Goal: Information Seeking & Learning: Learn about a topic

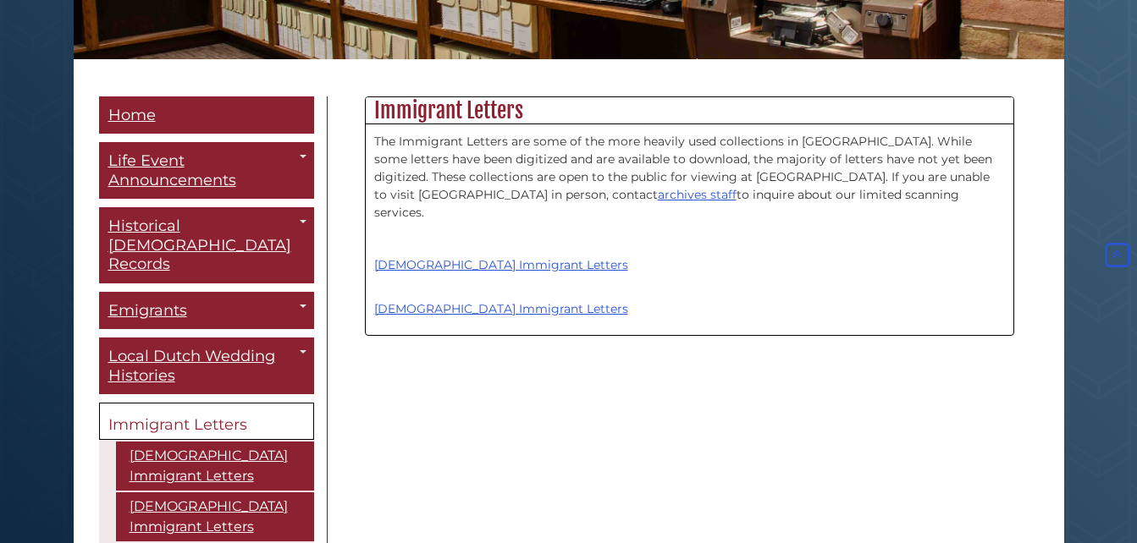
scroll to position [374, 0]
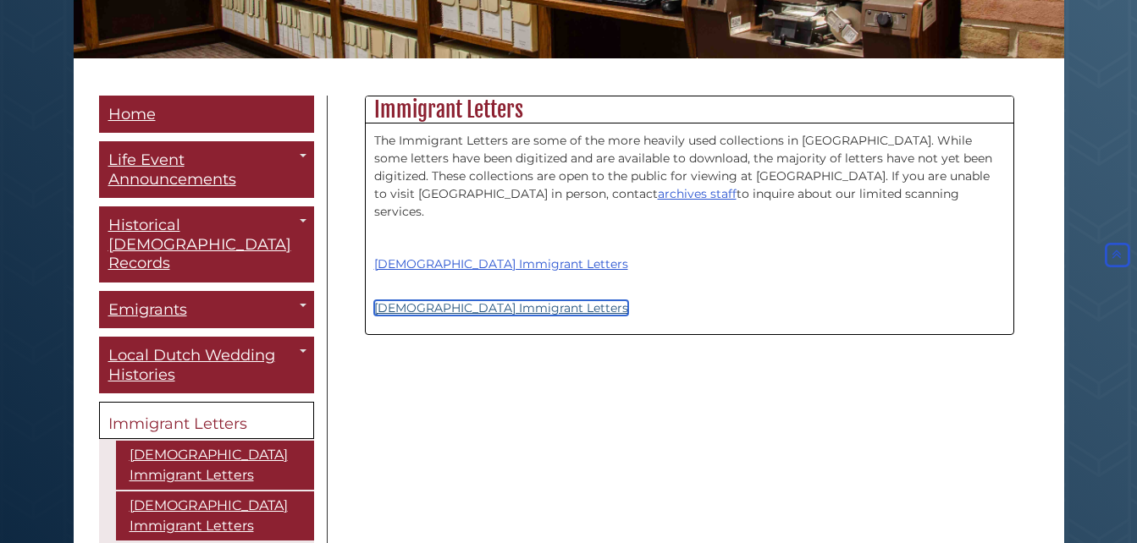
click at [520, 300] on link "[DEMOGRAPHIC_DATA] Immigrant Letters" at bounding box center [501, 307] width 254 height 15
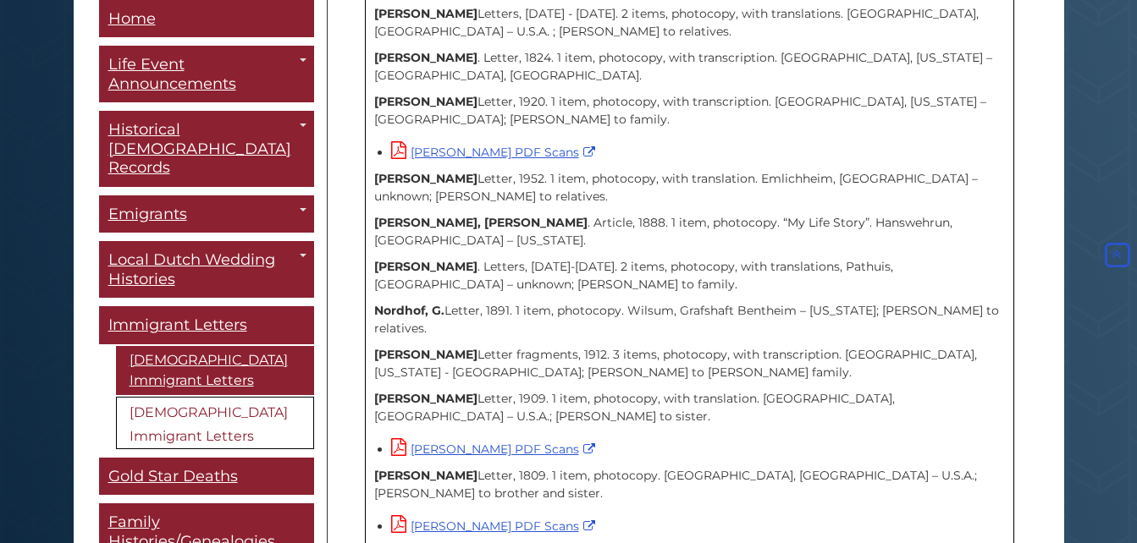
scroll to position [2631, 0]
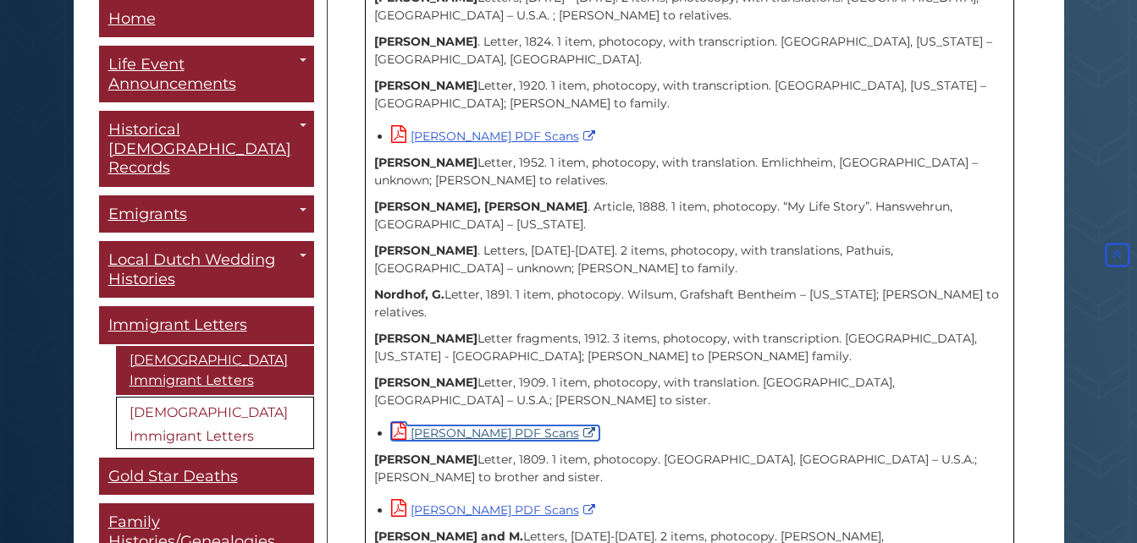
click at [419, 426] on link "Palmbos, A.H. PDF Scans" at bounding box center [495, 433] width 208 height 15
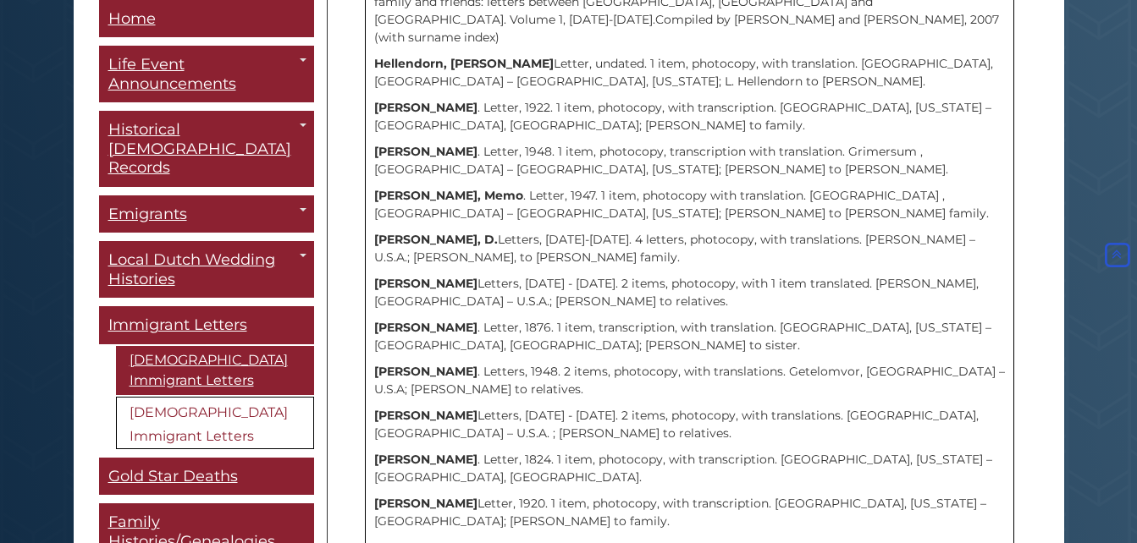
scroll to position [2197, 0]
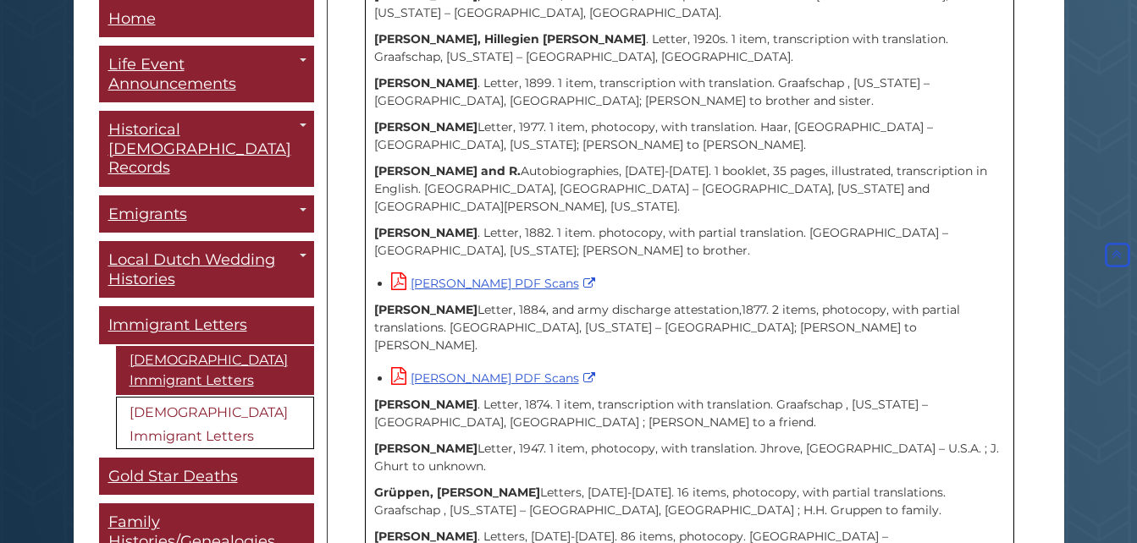
scroll to position [1553, 0]
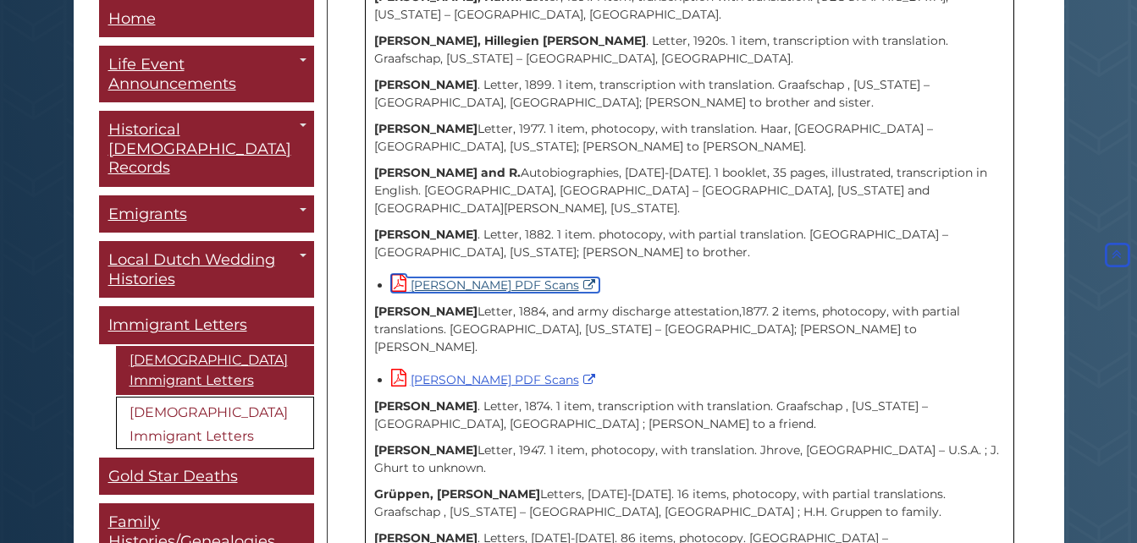
click at [493, 278] on link "[PERSON_NAME] PDF Scans" at bounding box center [495, 285] width 208 height 15
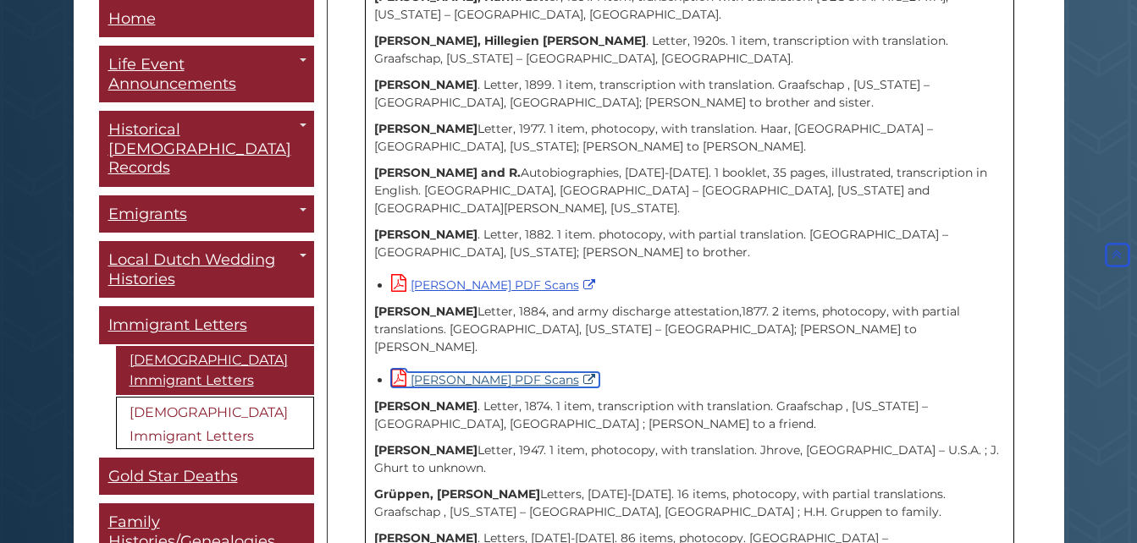
click at [537, 372] on link "[PERSON_NAME] PDF Scans" at bounding box center [495, 379] width 208 height 15
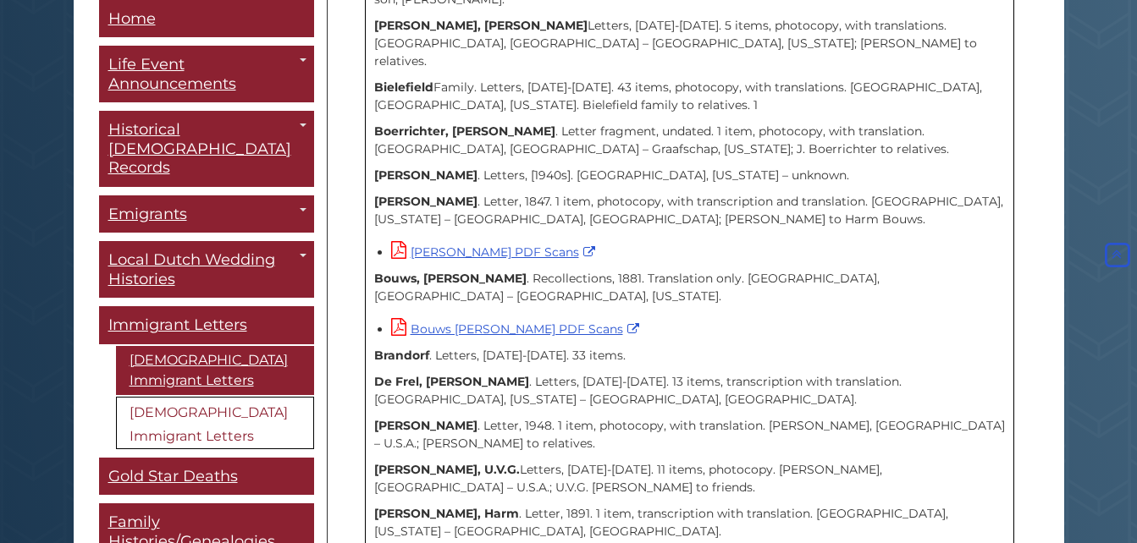
scroll to position [1022, 0]
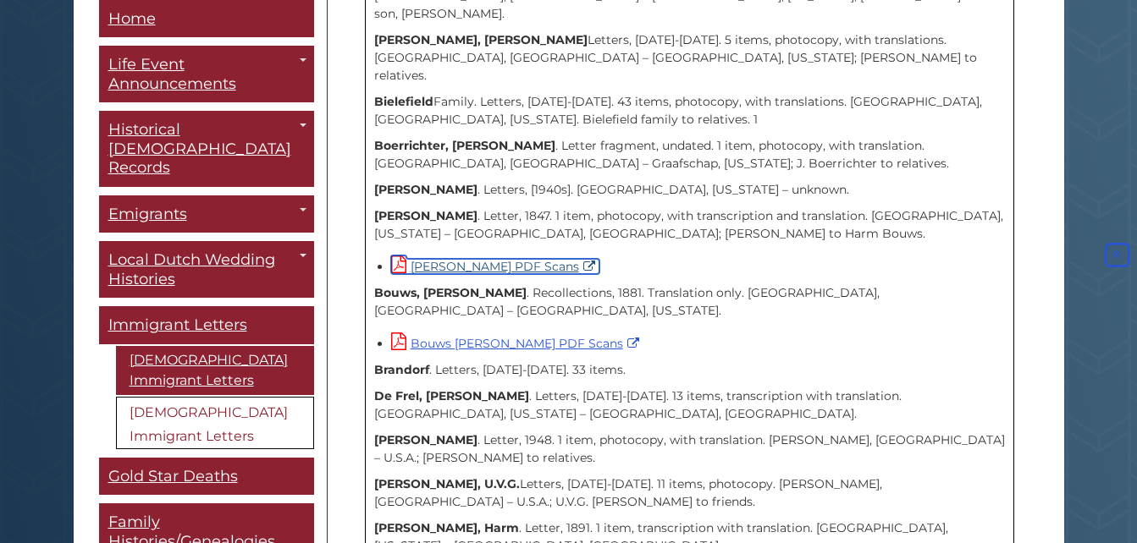
click at [522, 259] on link "[PERSON_NAME] PDF Scans" at bounding box center [495, 266] width 208 height 15
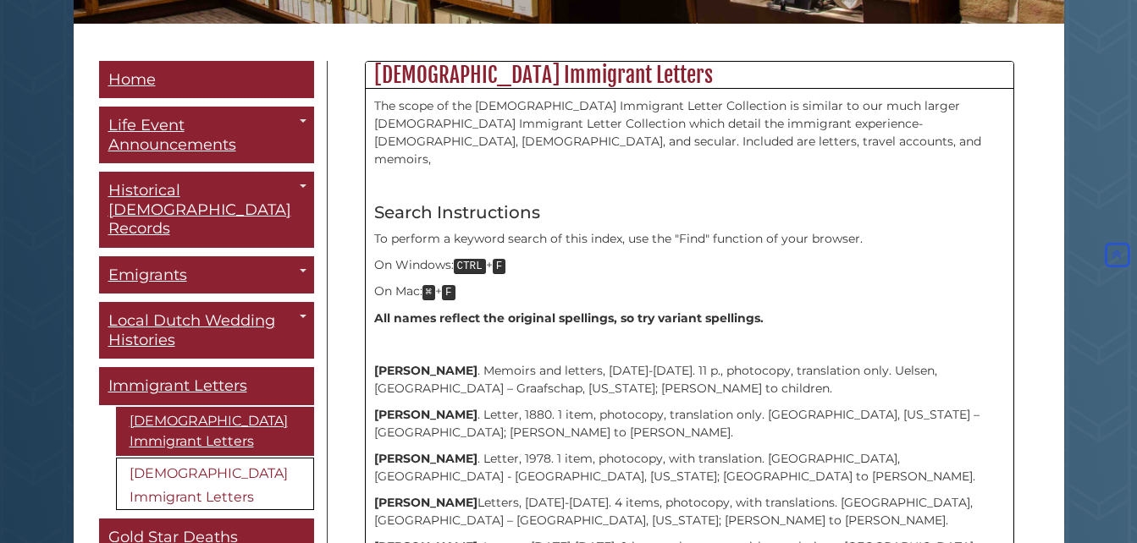
scroll to position [408, 0]
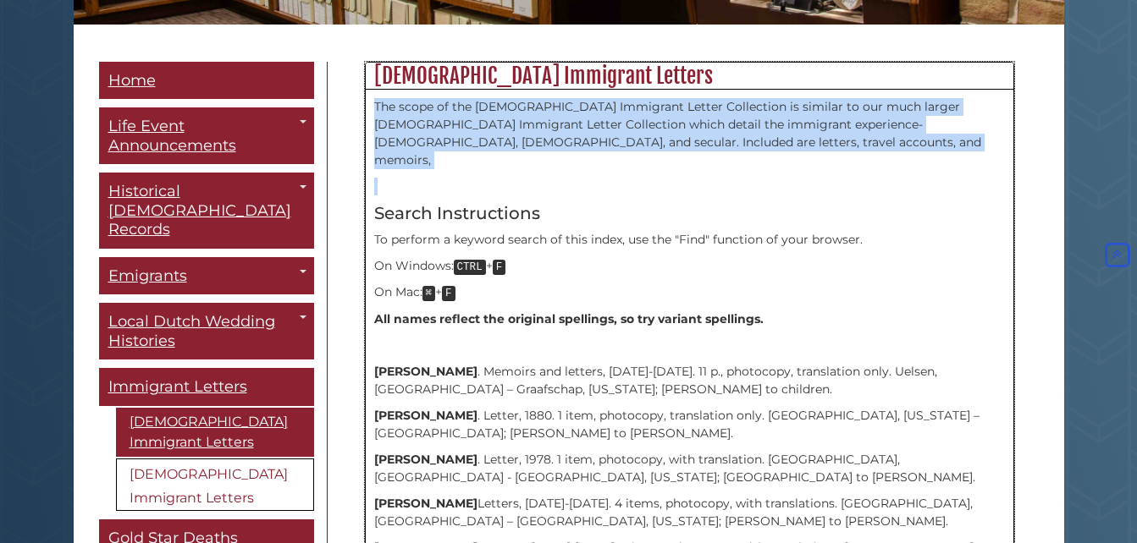
drag, startPoint x: 370, startPoint y: 106, endPoint x: 667, endPoint y: 165, distance: 302.9
copy div "The scope of the [DEMOGRAPHIC_DATA] Immigrant Letter Collection is similar to o…"
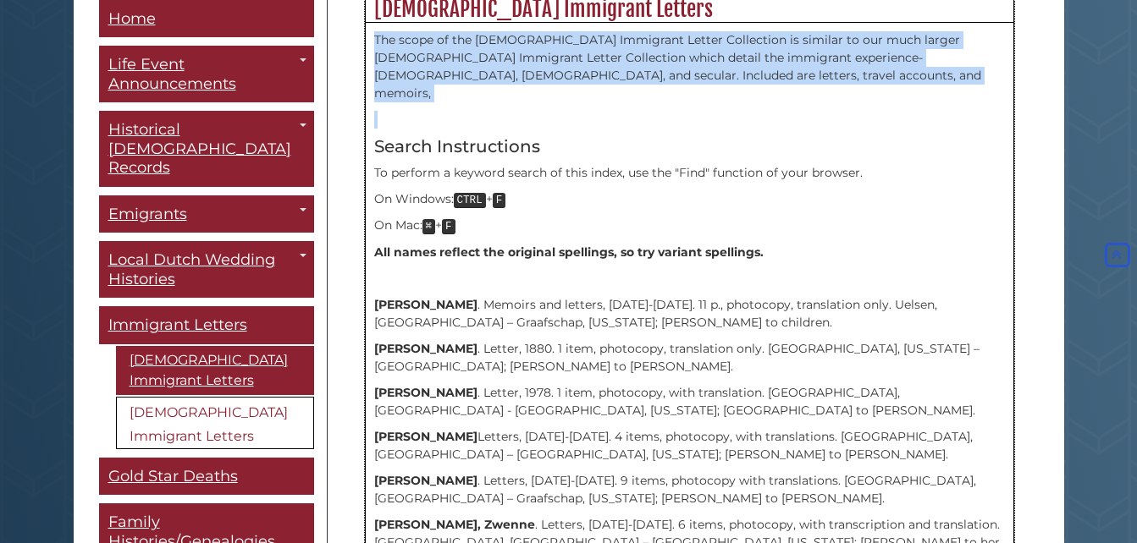
scroll to position [478, 0]
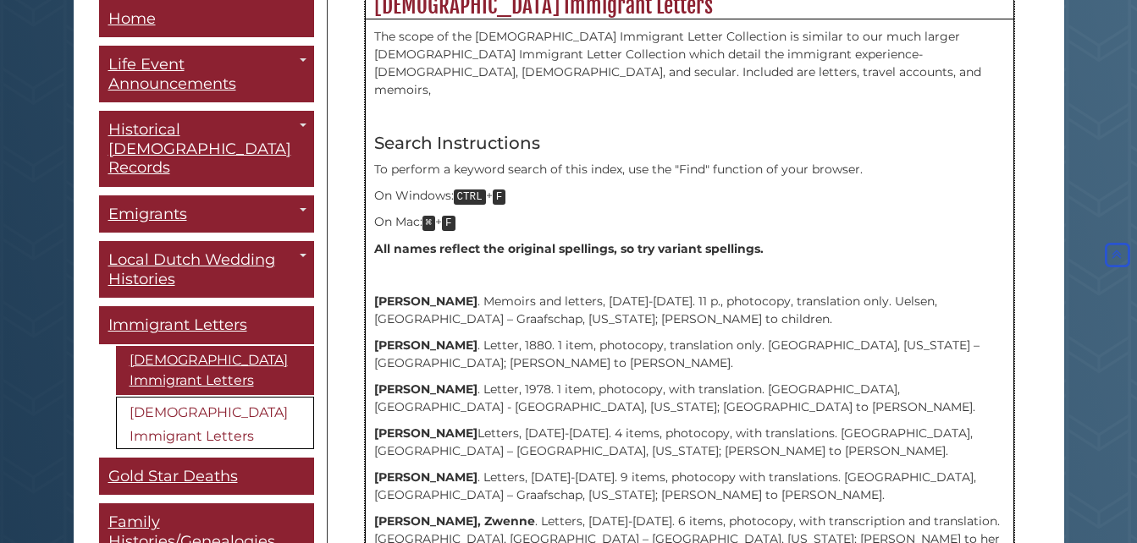
click at [553, 293] on p "Arends, Geert . Memoirs and letters, 1881-1892. 11 p., photocopy, translation o…" at bounding box center [689, 311] width 631 height 36
click at [412, 294] on strong "[PERSON_NAME]" at bounding box center [425, 301] width 103 height 15
click at [488, 293] on p "Arends, Geert . Memoirs and letters, 1881-1892. 11 p., photocopy, translation o…" at bounding box center [689, 311] width 631 height 36
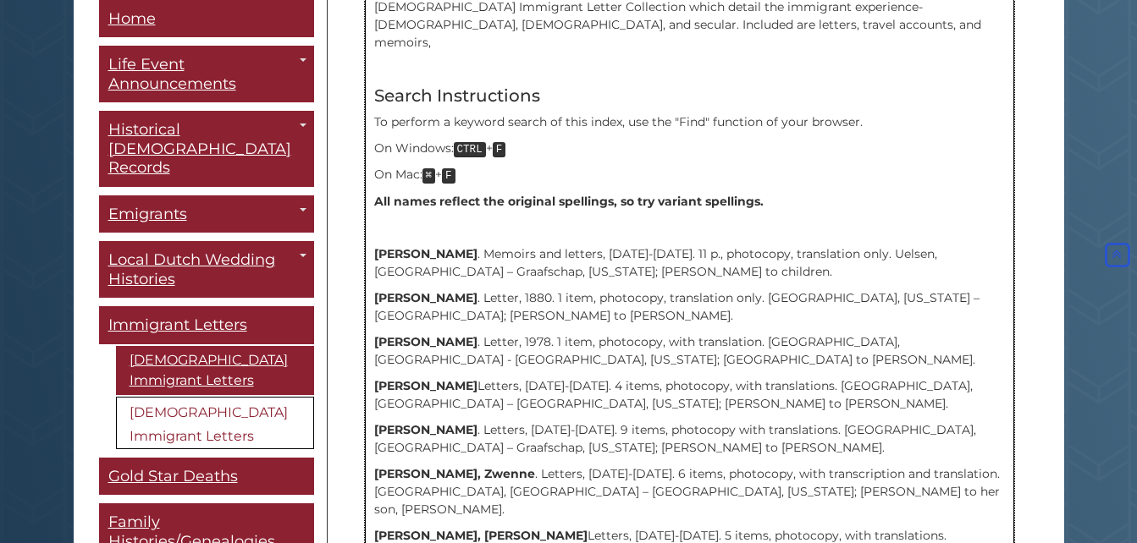
scroll to position [529, 0]
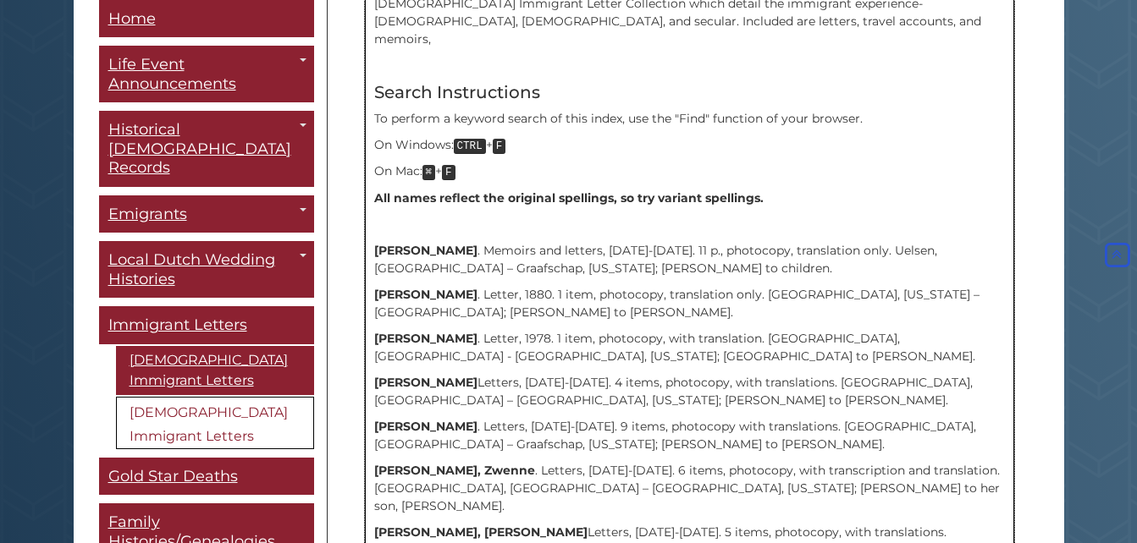
click at [563, 248] on p "Arends, Geert . Memoirs and letters, 1881-1892. 11 p., photocopy, translation o…" at bounding box center [689, 260] width 631 height 36
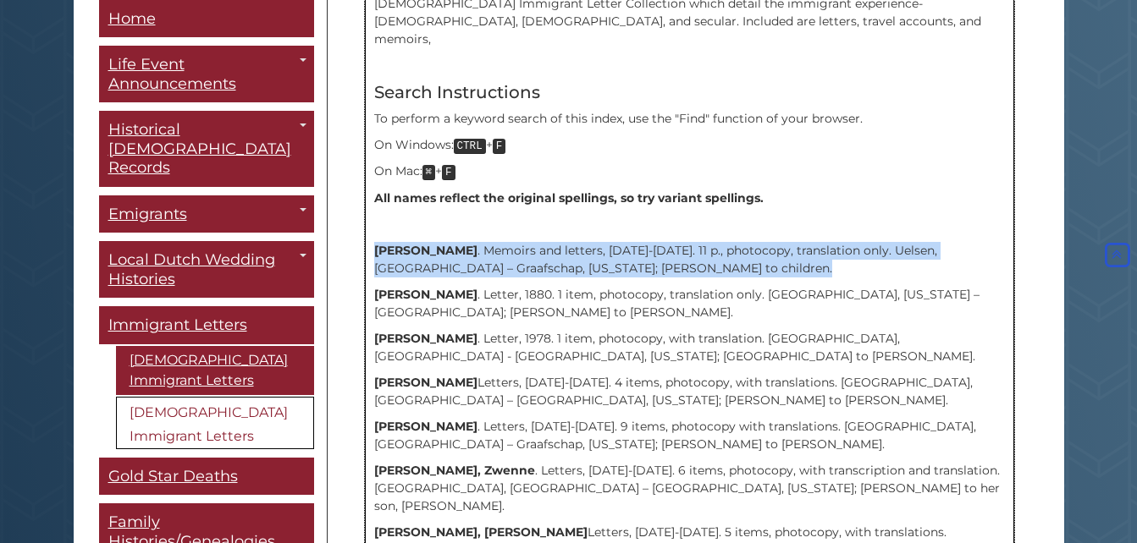
click at [563, 248] on p "Arends, Geert . Memoirs and letters, 1881-1892. 11 p., photocopy, translation o…" at bounding box center [689, 260] width 631 height 36
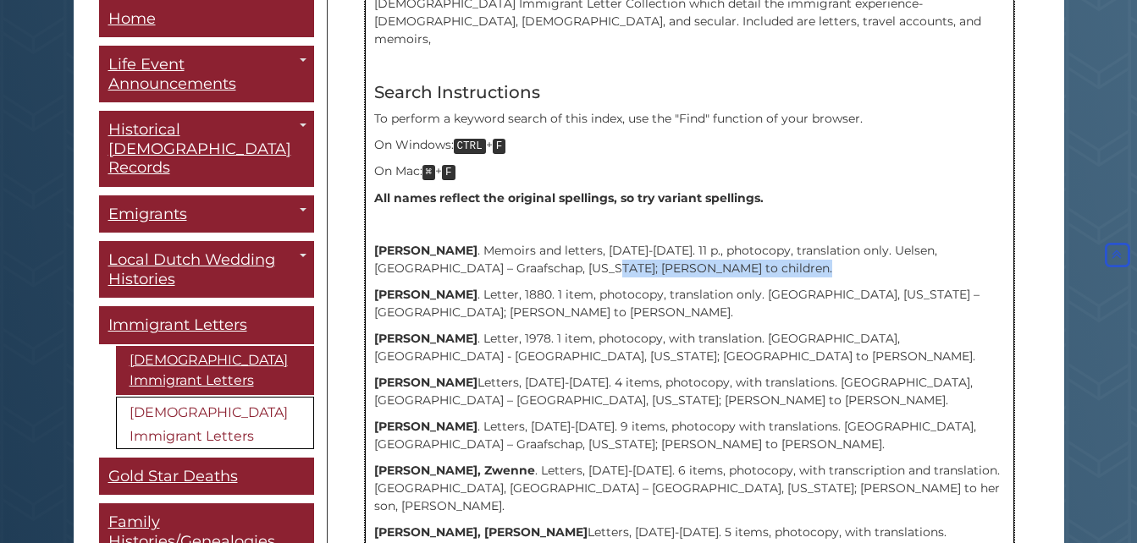
click at [563, 248] on p "Arends, Geert . Memoirs and letters, 1881-1892. 11 p., photocopy, translation o…" at bounding box center [689, 260] width 631 height 36
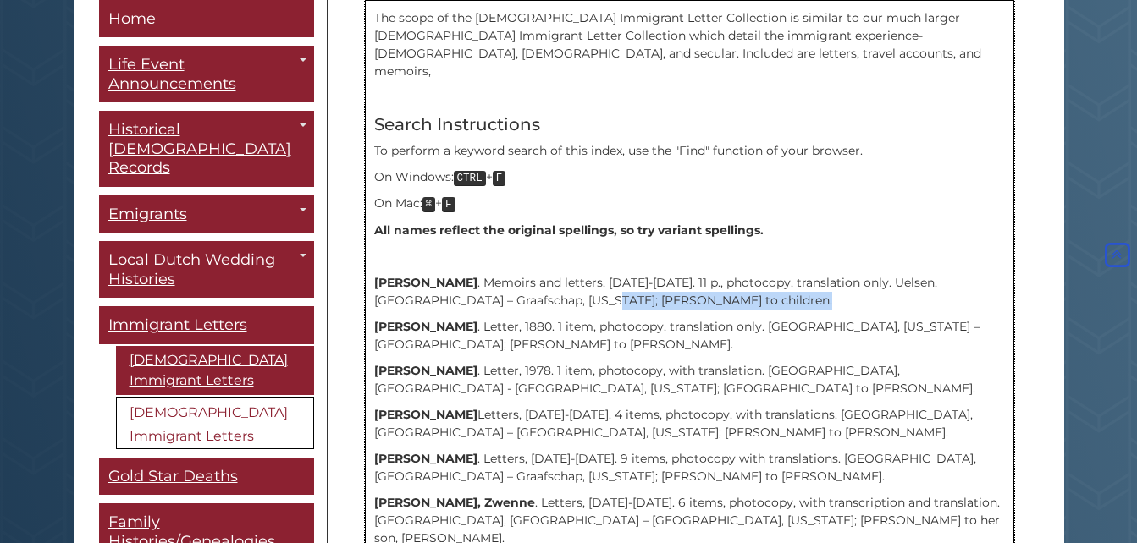
scroll to position [507, 0]
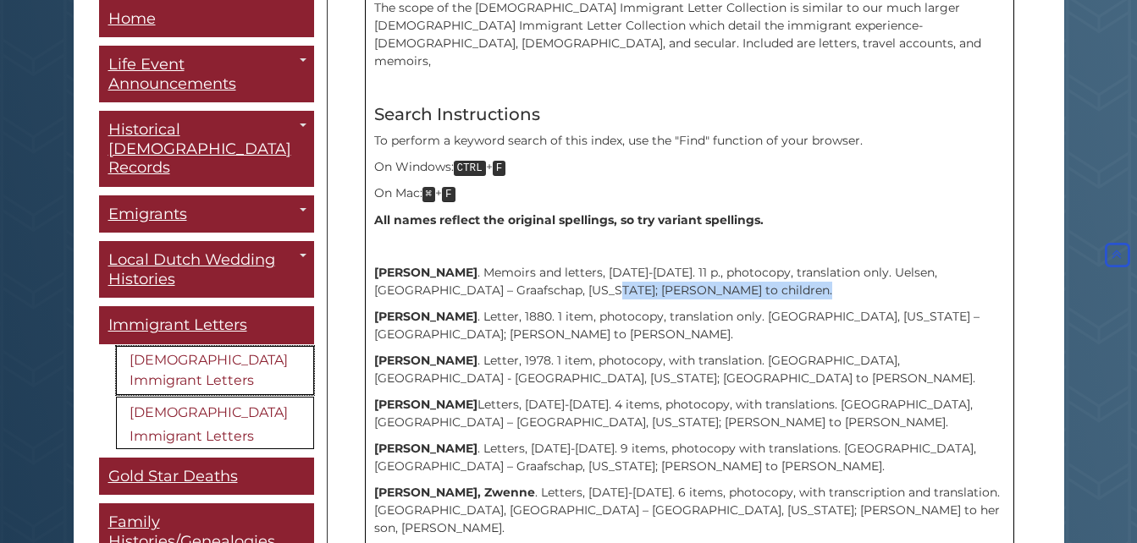
click at [222, 346] on link "[DEMOGRAPHIC_DATA] Immigrant Letters" at bounding box center [215, 370] width 198 height 49
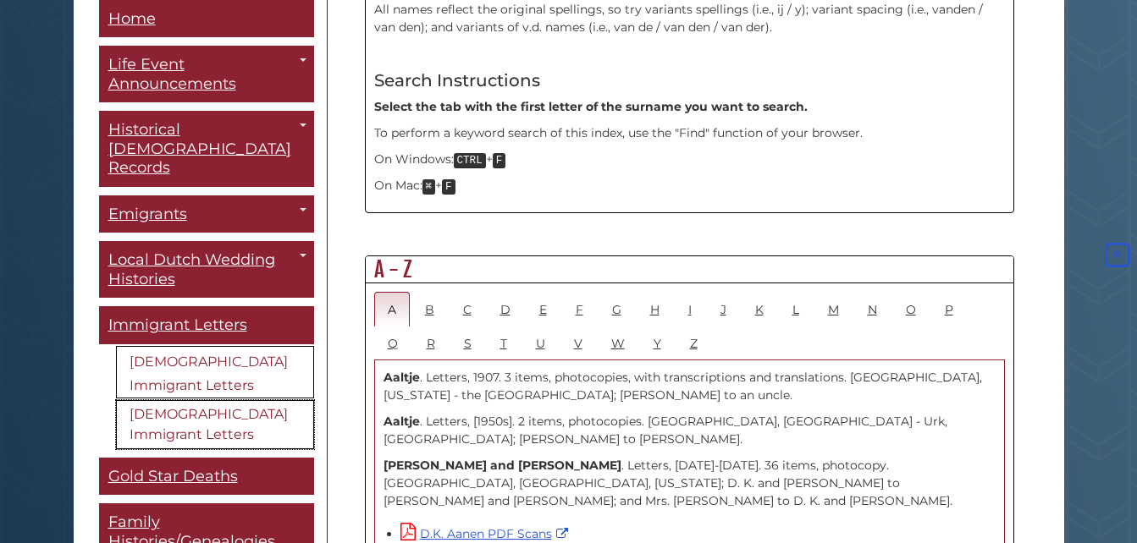
scroll to position [821, 0]
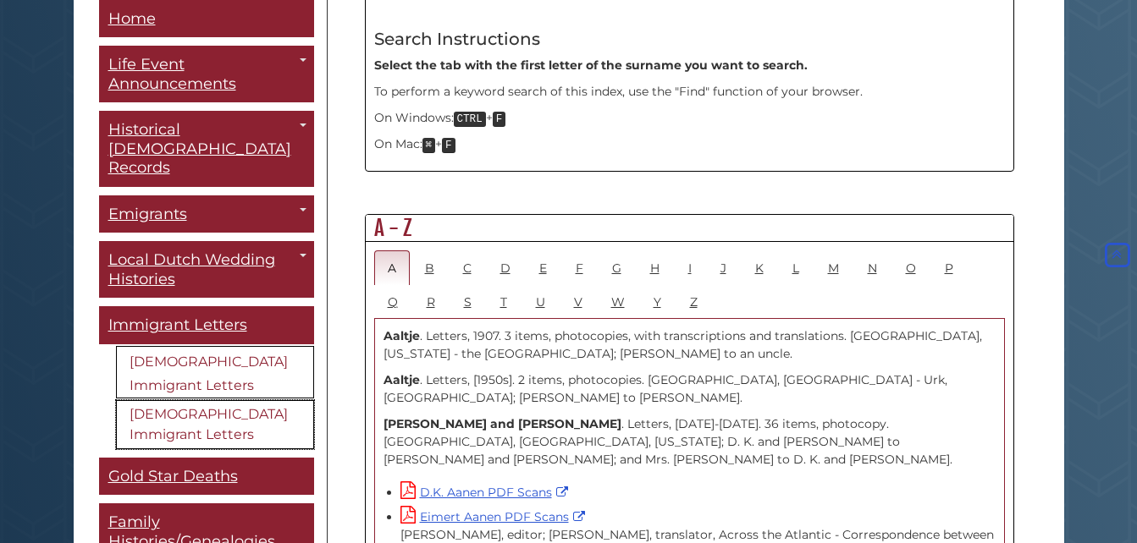
click at [210, 413] on link "[DEMOGRAPHIC_DATA] Immigrant Letters" at bounding box center [215, 424] width 198 height 49
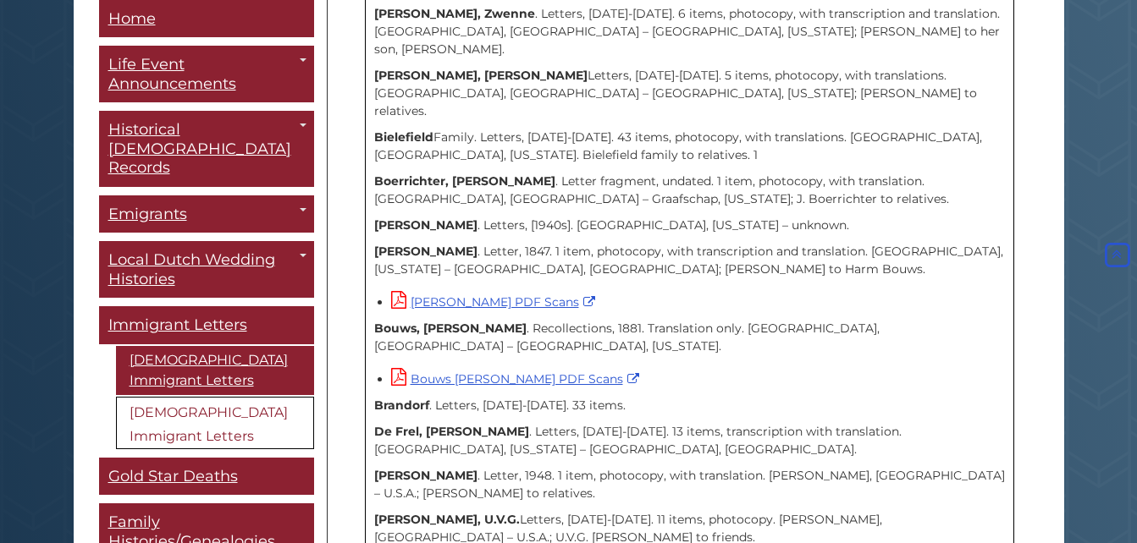
scroll to position [987, 0]
click at [479, 294] on link "[PERSON_NAME] PDF Scans" at bounding box center [495, 301] width 208 height 15
